Goal: Find specific page/section

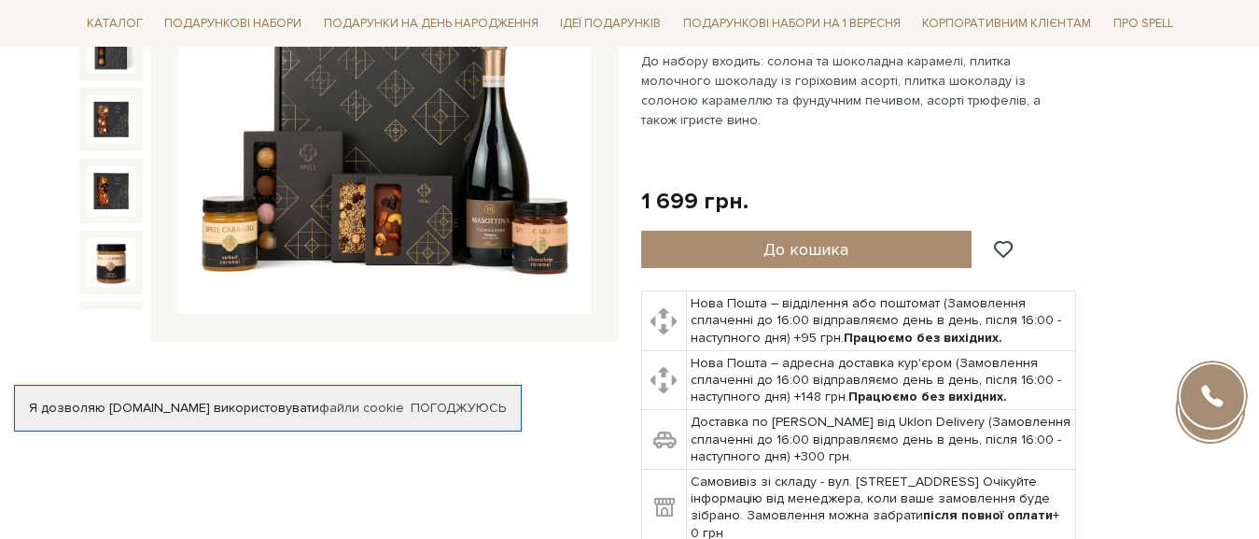
scroll to position [373, 0]
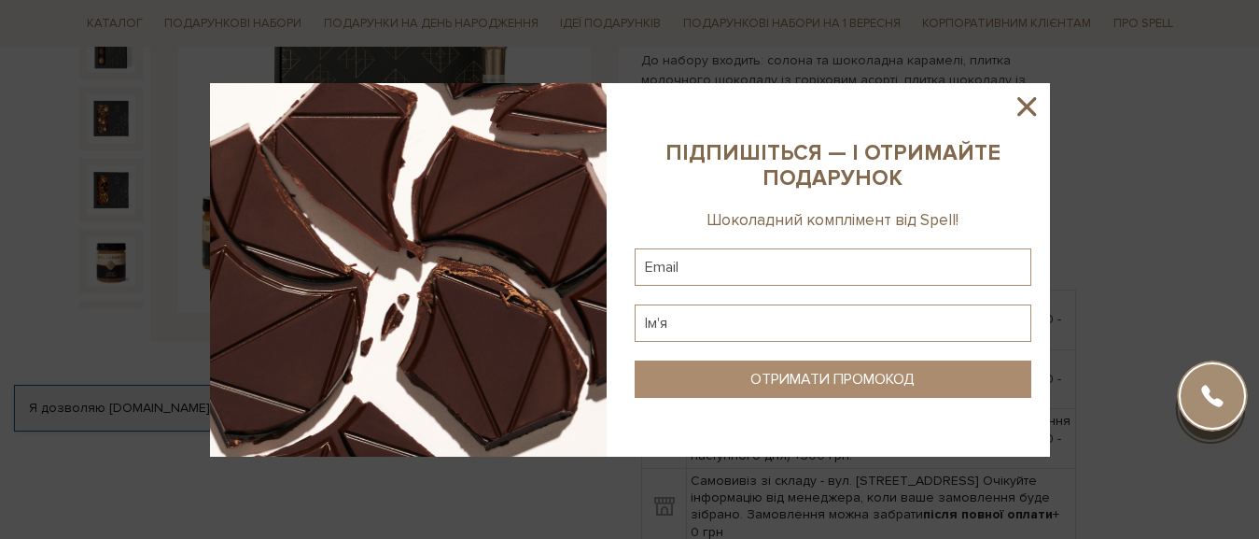
click at [1027, 101] on icon at bounding box center [1027, 107] width 32 height 32
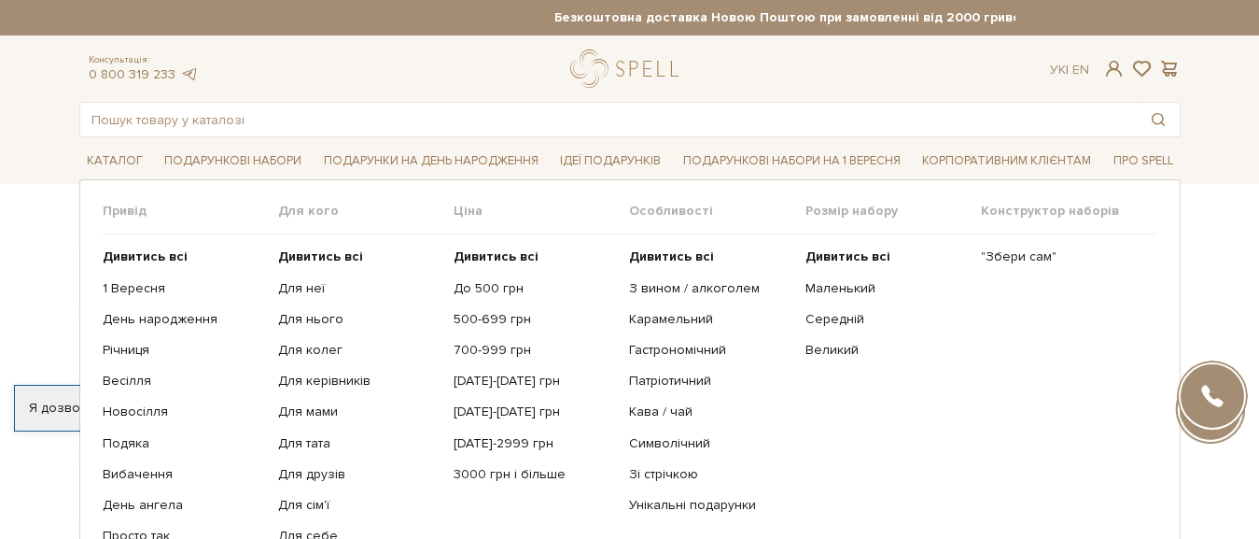
scroll to position [93, 0]
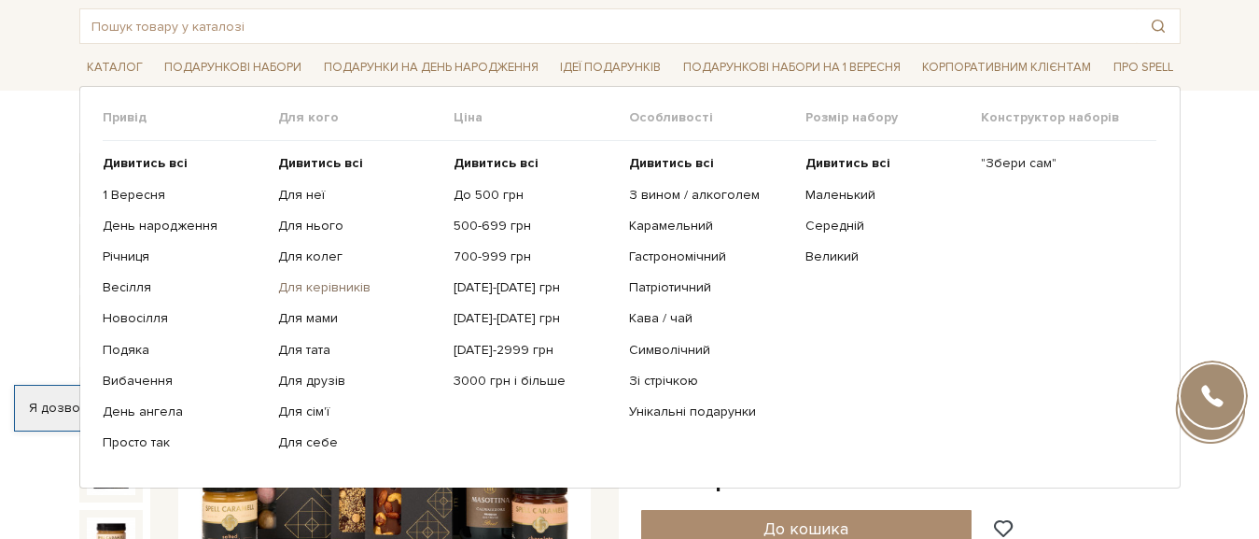
click at [329, 287] on link "Для керівників" at bounding box center [359, 287] width 162 height 17
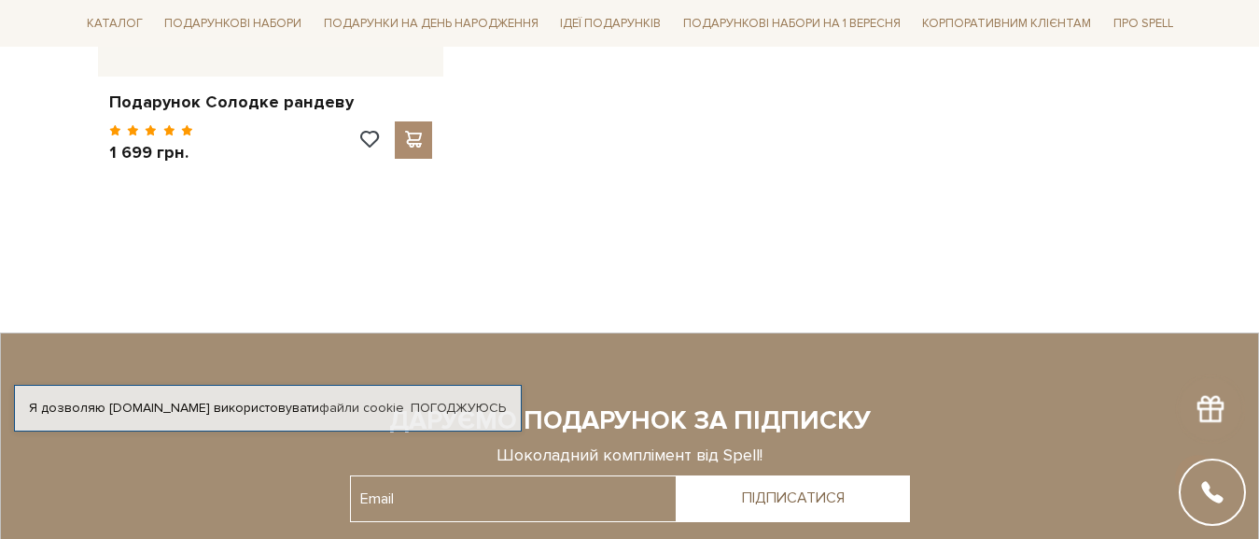
scroll to position [2801, 0]
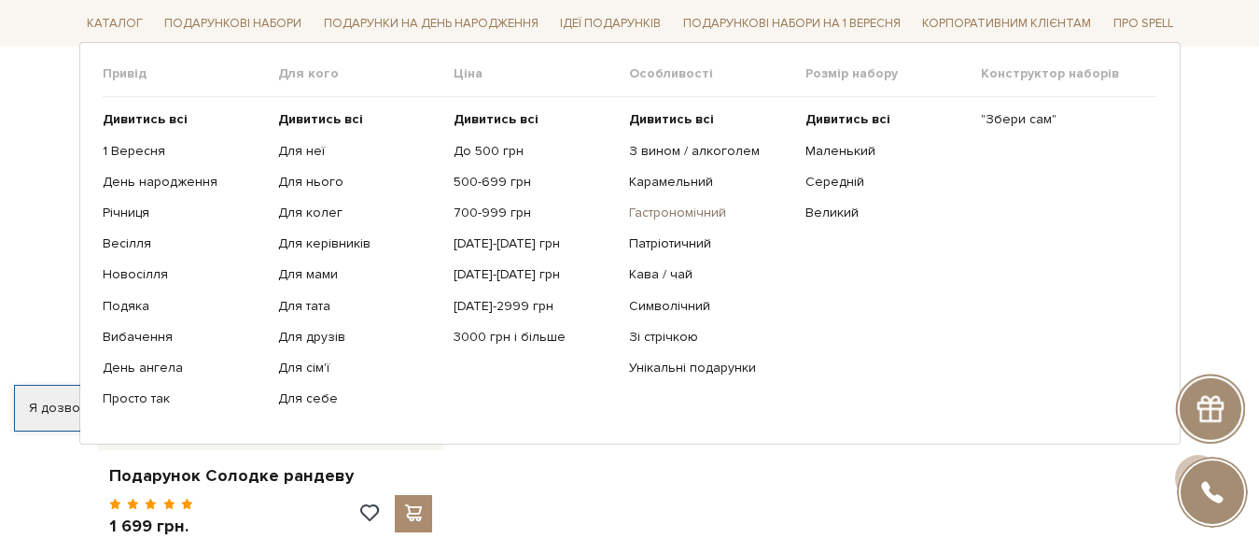
click at [693, 217] on link "Гастрономічний" at bounding box center [710, 212] width 162 height 17
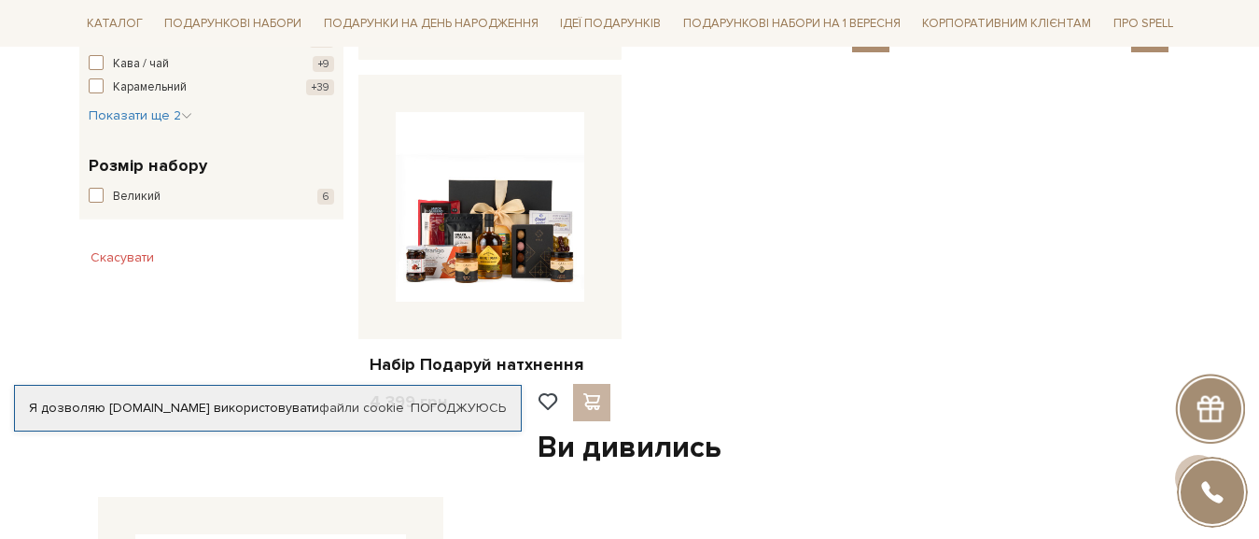
scroll to position [1214, 0]
